Goal: Information Seeking & Learning: Learn about a topic

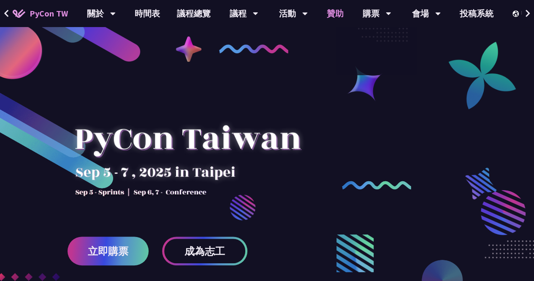
click at [336, 14] on link "贊助" at bounding box center [335, 13] width 34 height 27
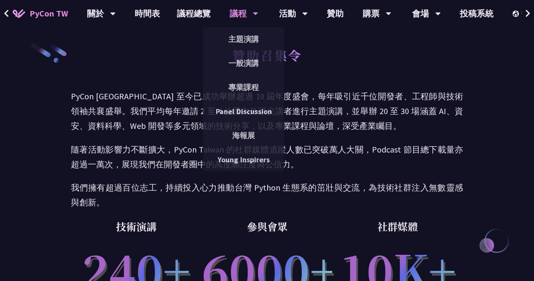
click at [238, 7] on div "議程" at bounding box center [244, 13] width 29 height 27
click at [247, 128] on link "海報展" at bounding box center [243, 135] width 81 height 20
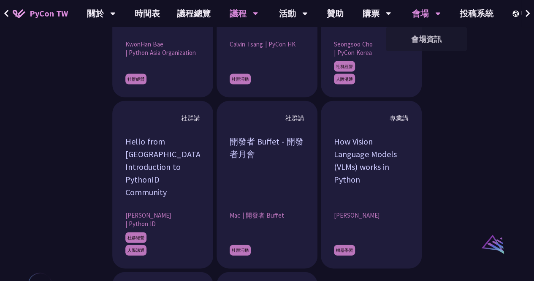
click at [446, 16] on div "會場 會場資訊" at bounding box center [427, 13] width 50 height 27
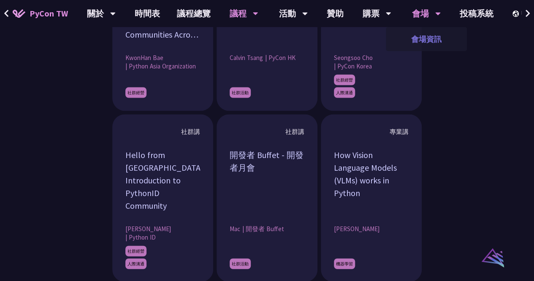
scroll to position [773, 0]
click at [432, 33] on link "會場資訊" at bounding box center [426, 39] width 81 height 20
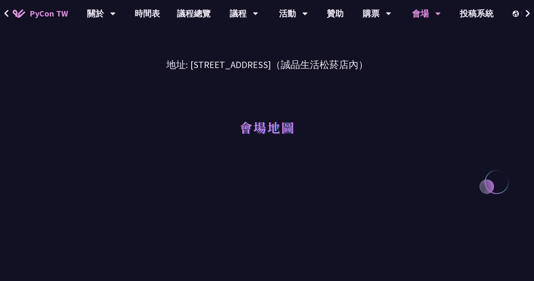
scroll to position [58, 0]
click at [531, 14] on button at bounding box center [528, 13] width 13 height 27
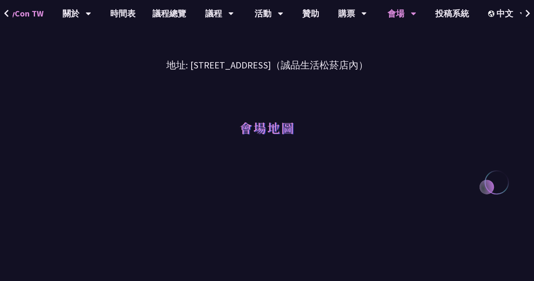
scroll to position [0, 25]
click at [531, 14] on button at bounding box center [528, 13] width 13 height 27
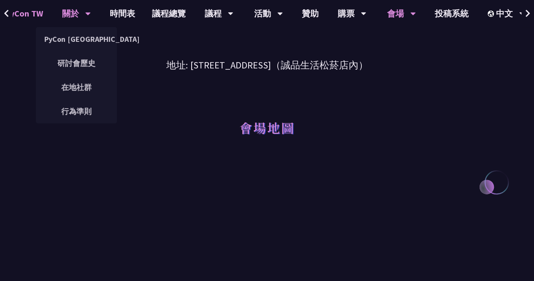
click at [71, 14] on div "關於" at bounding box center [76, 13] width 29 height 27
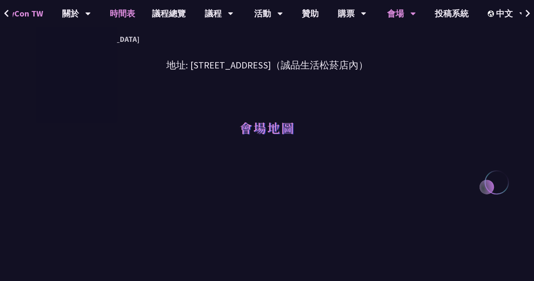
click at [124, 15] on link "時間表" at bounding box center [122, 13] width 42 height 27
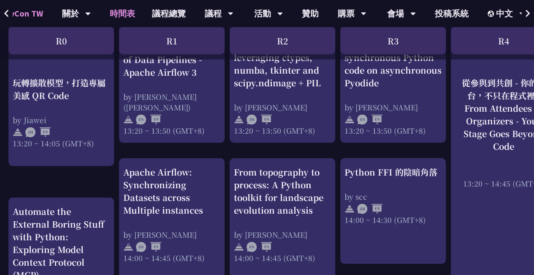
scroll to position [808, 0]
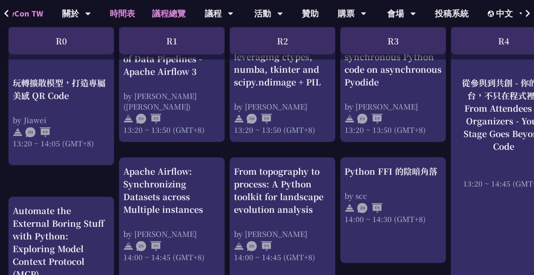
click at [173, 9] on link "議程總覽" at bounding box center [169, 13] width 51 height 27
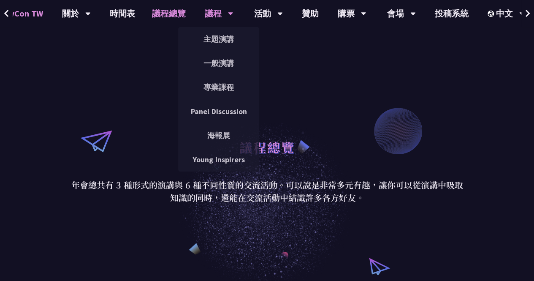
click at [208, 13] on div "議程" at bounding box center [219, 13] width 29 height 27
click at [223, 158] on link "Young Inspirers" at bounding box center [218, 160] width 81 height 20
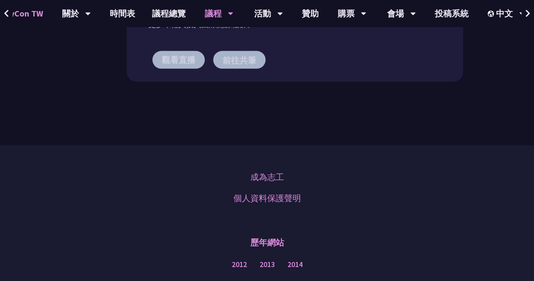
scroll to position [794, 0]
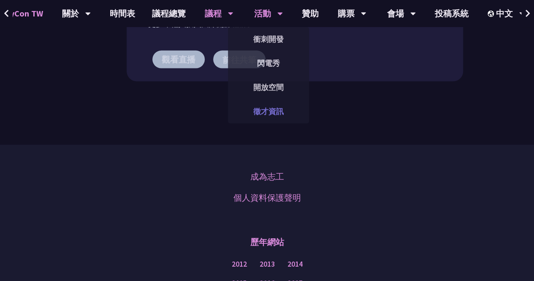
click at [282, 109] on link "徵才資訊" at bounding box center [268, 111] width 81 height 20
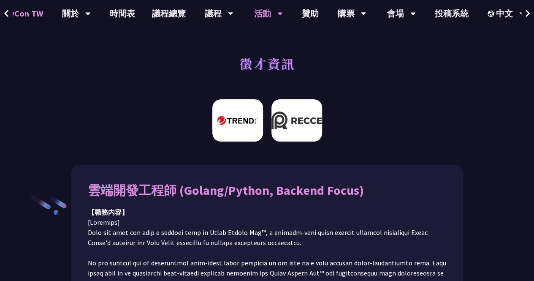
click at [310, 136] on img at bounding box center [297, 120] width 51 height 42
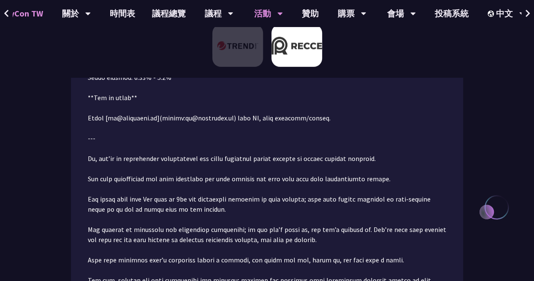
scroll to position [183, 0]
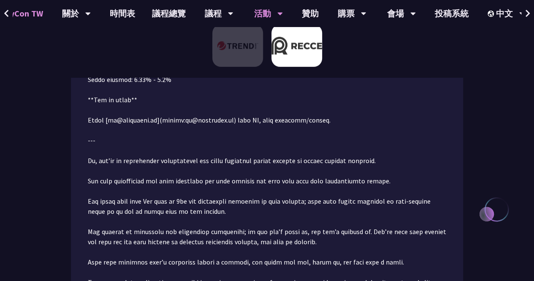
click at [264, 146] on p at bounding box center [267, 267] width 359 height 466
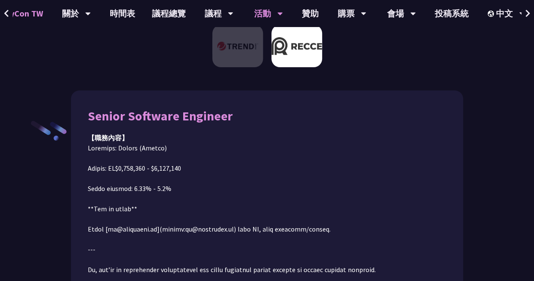
scroll to position [0, 0]
